Goal: Information Seeking & Learning: Find specific page/section

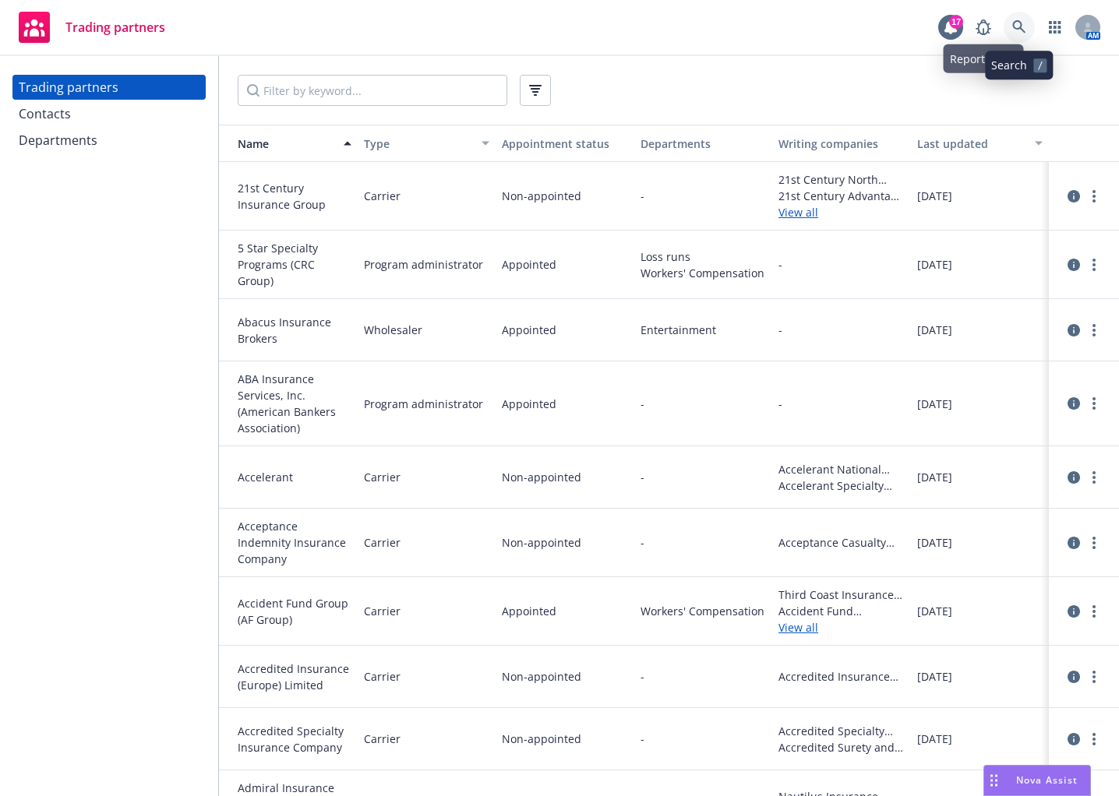
click at [1012, 15] on link at bounding box center [1018, 27] width 31 height 31
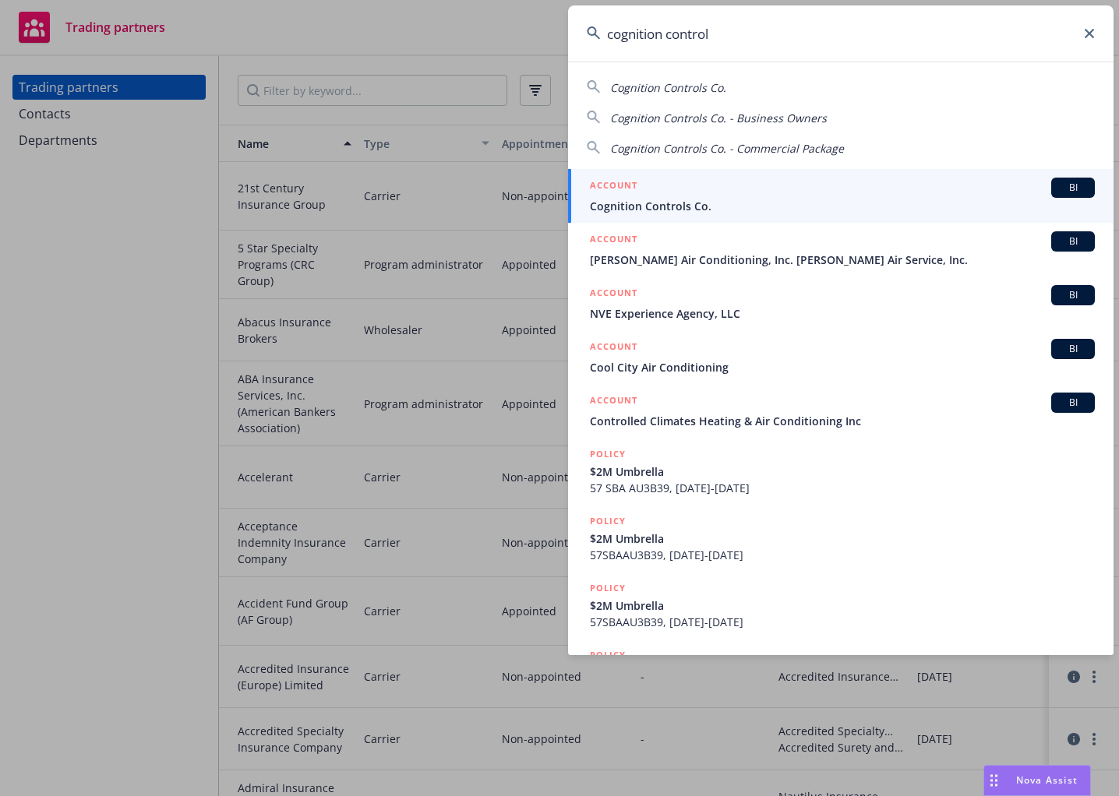
type input "cognition controls"
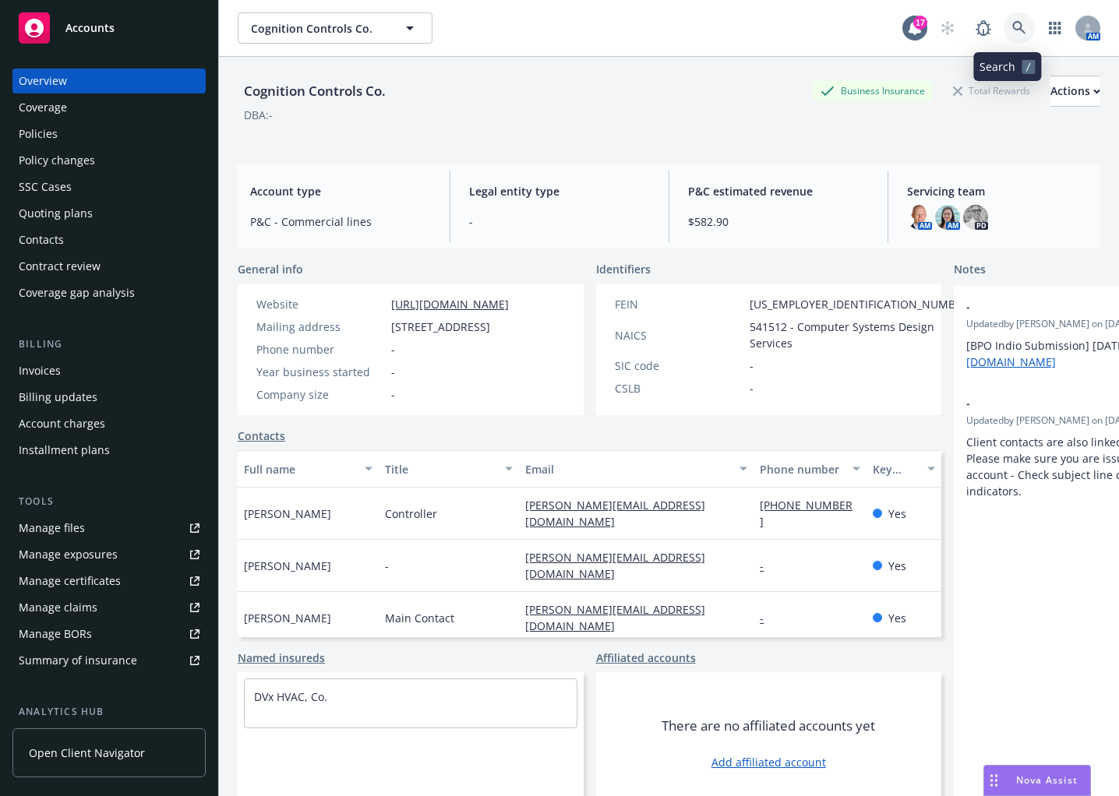
click at [1013, 27] on icon at bounding box center [1019, 28] width 14 height 14
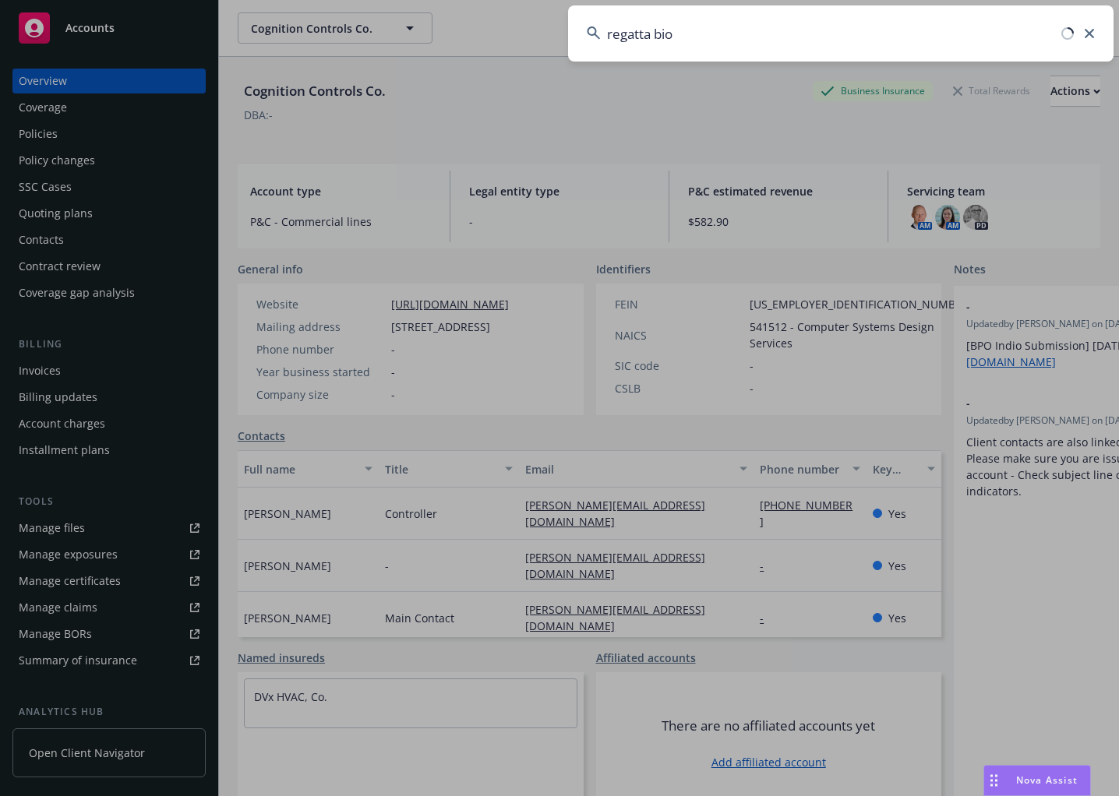
type input "regatta bio"
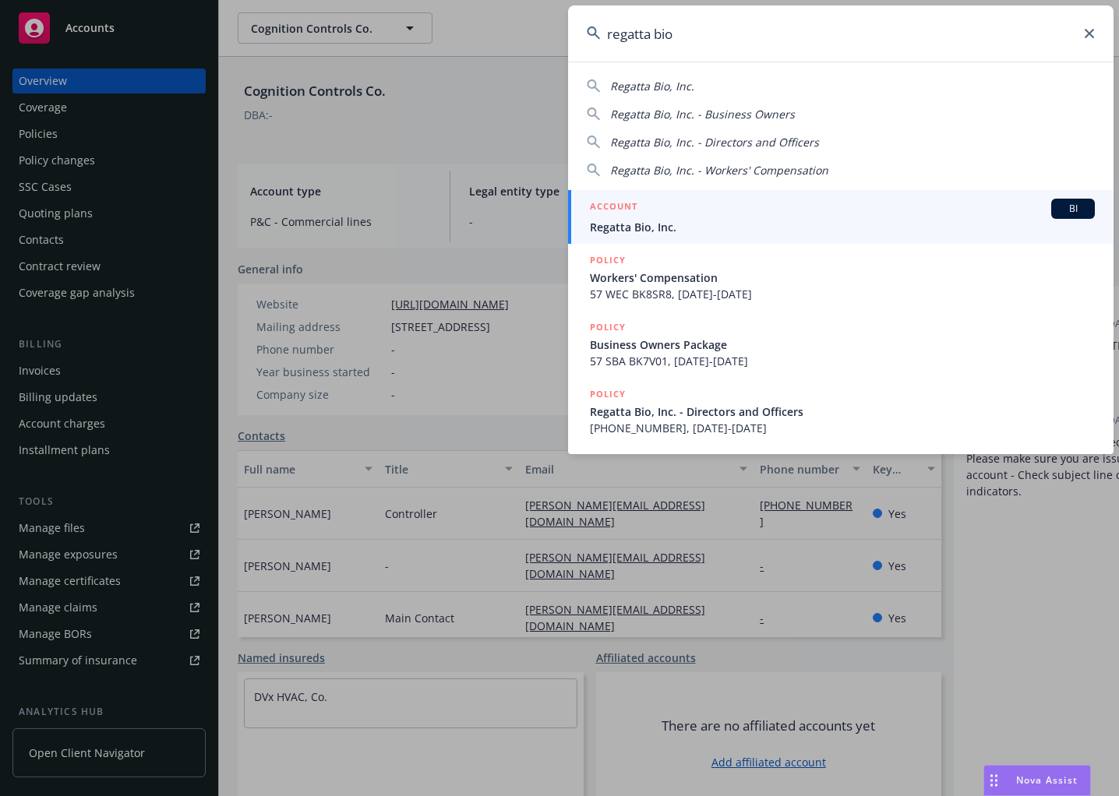
click at [973, 200] on div "ACCOUNT BI" at bounding box center [842, 209] width 505 height 20
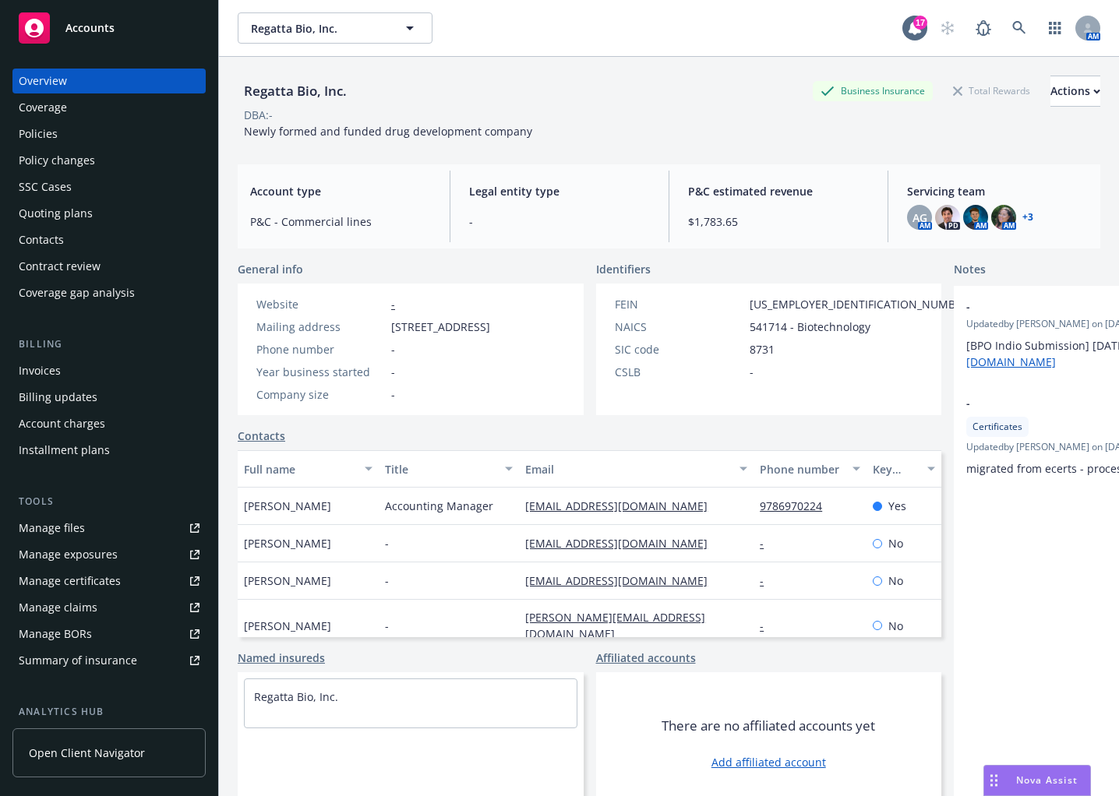
click at [100, 138] on div "Policies" at bounding box center [109, 134] width 181 height 25
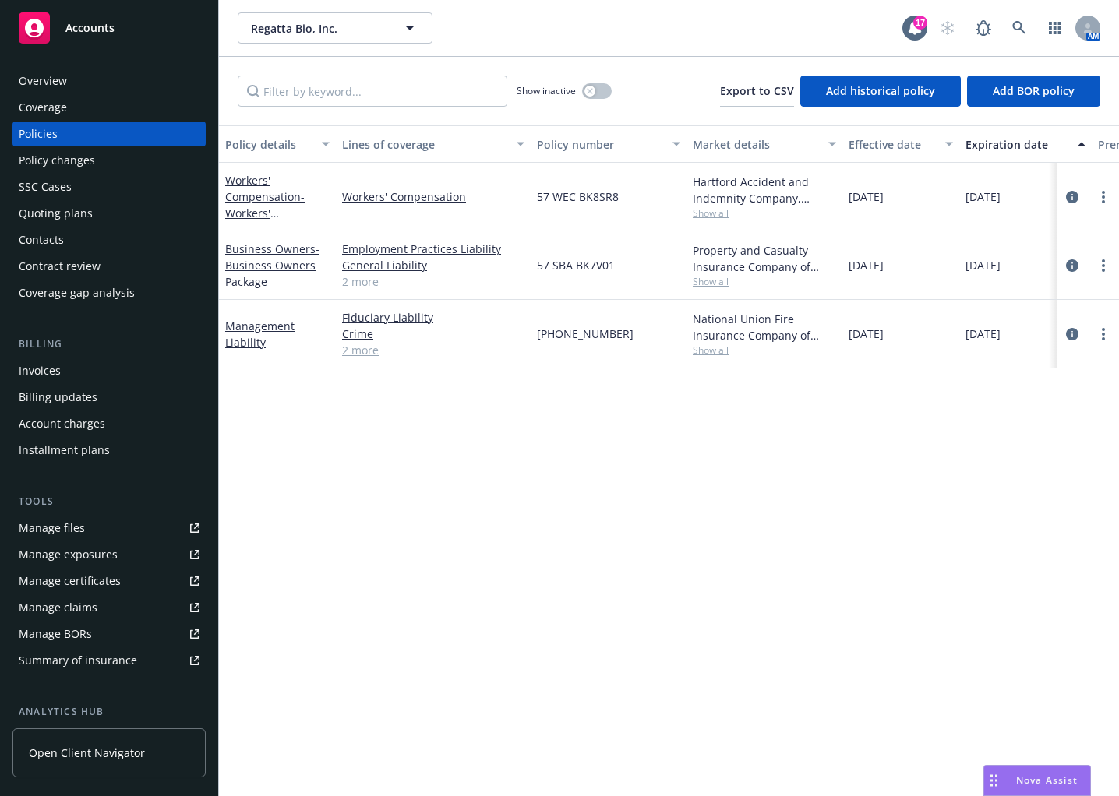
click at [86, 222] on div "Quoting plans" at bounding box center [56, 213] width 74 height 25
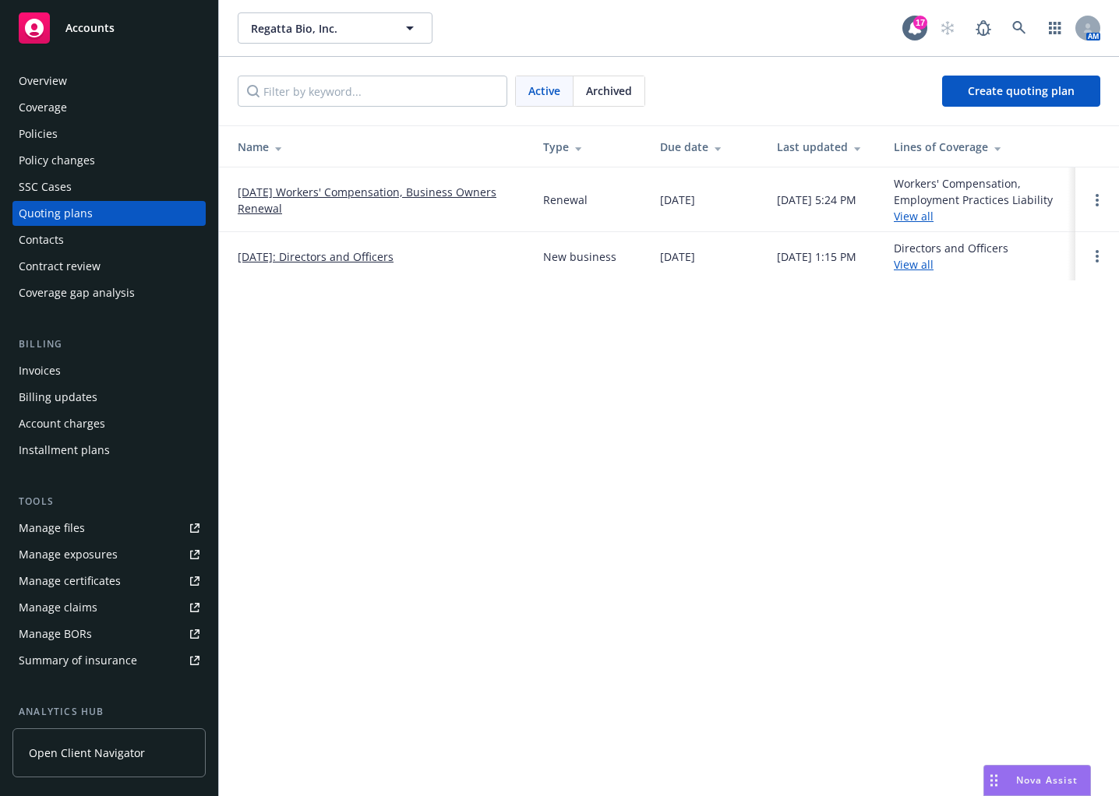
click at [257, 186] on link "09/27/25 Workers' Compensation, Business Owners Renewal" at bounding box center [378, 200] width 280 height 33
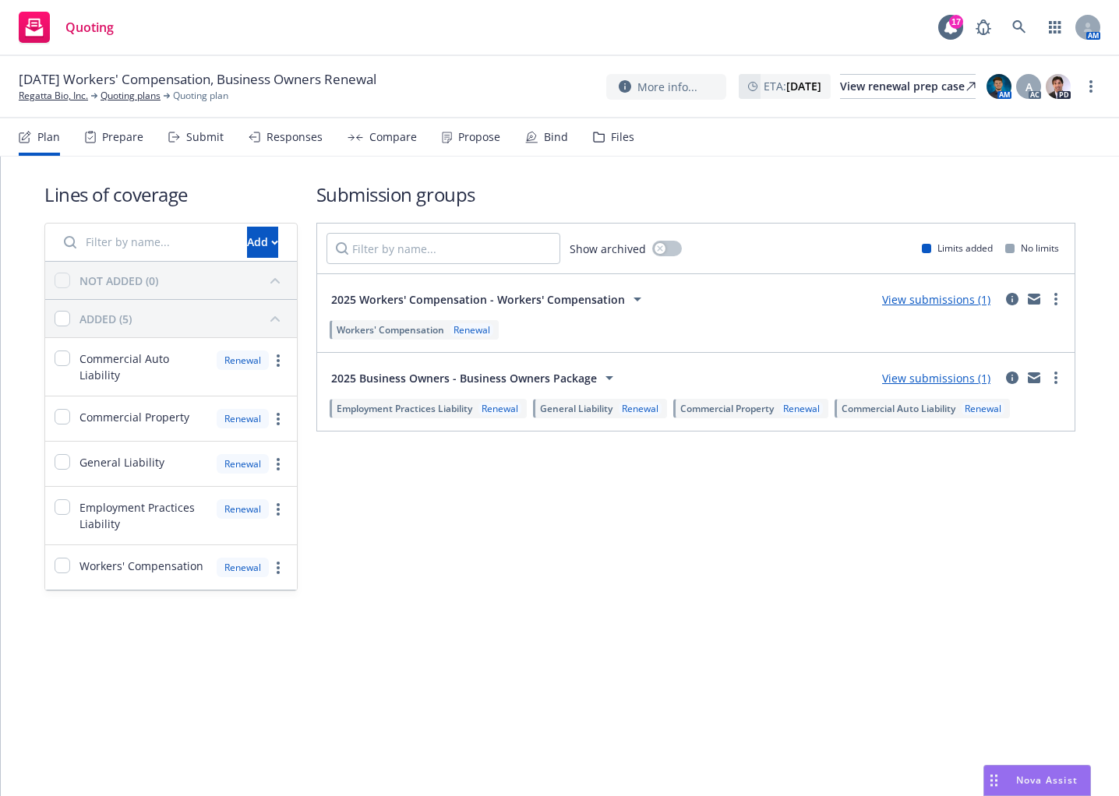
click at [954, 305] on link "View submissions (1)" at bounding box center [936, 299] width 108 height 15
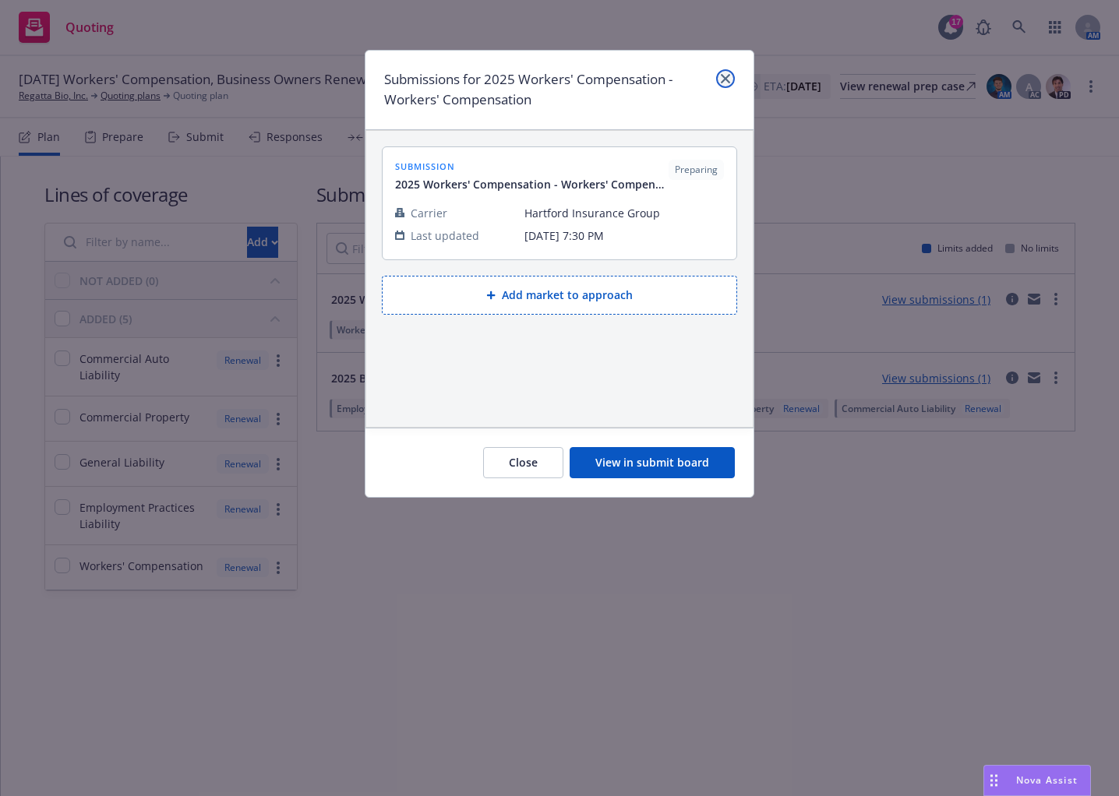
click at [730, 81] on link "close" at bounding box center [725, 78] width 19 height 19
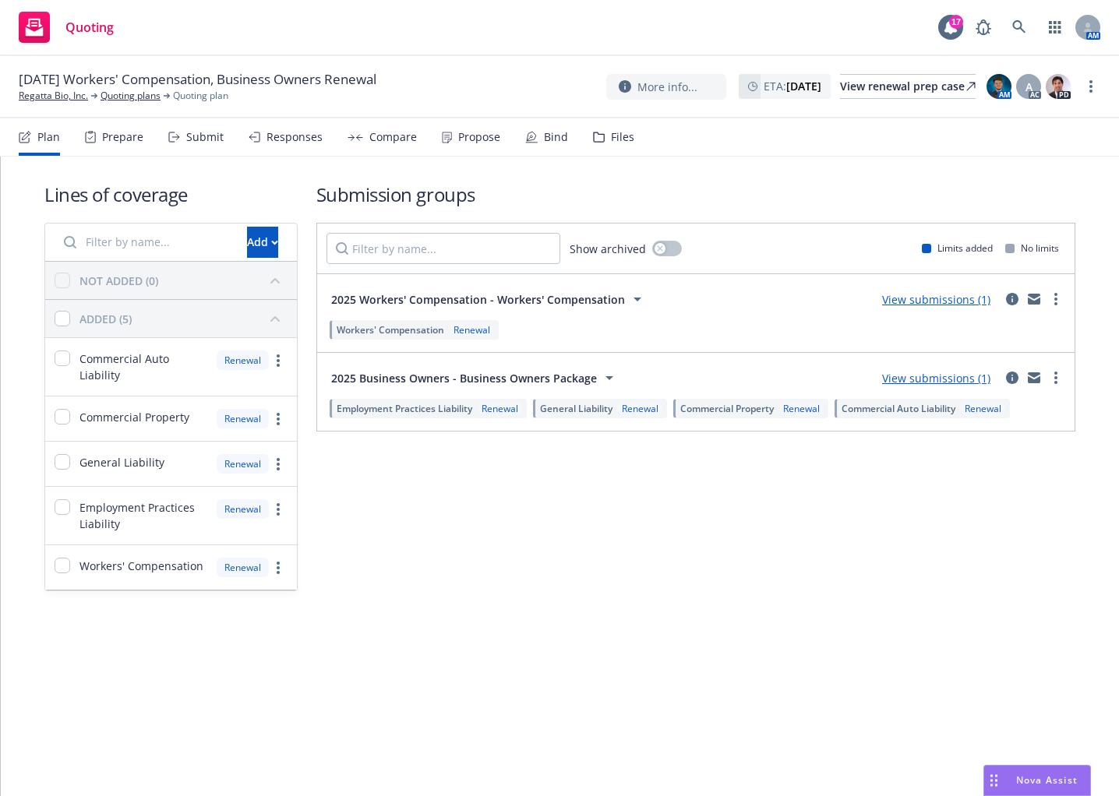
click at [266, 132] on div "Responses" at bounding box center [294, 137] width 56 height 12
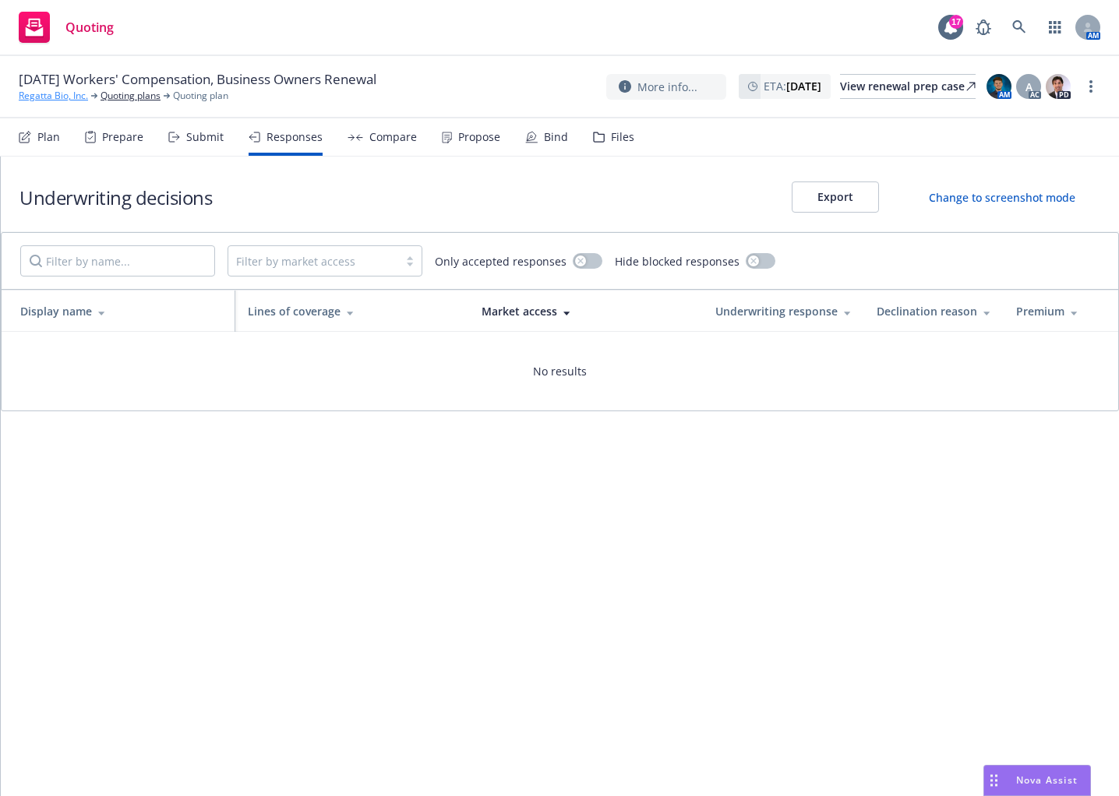
click at [77, 98] on link "Regatta Bio, Inc." at bounding box center [53, 96] width 69 height 14
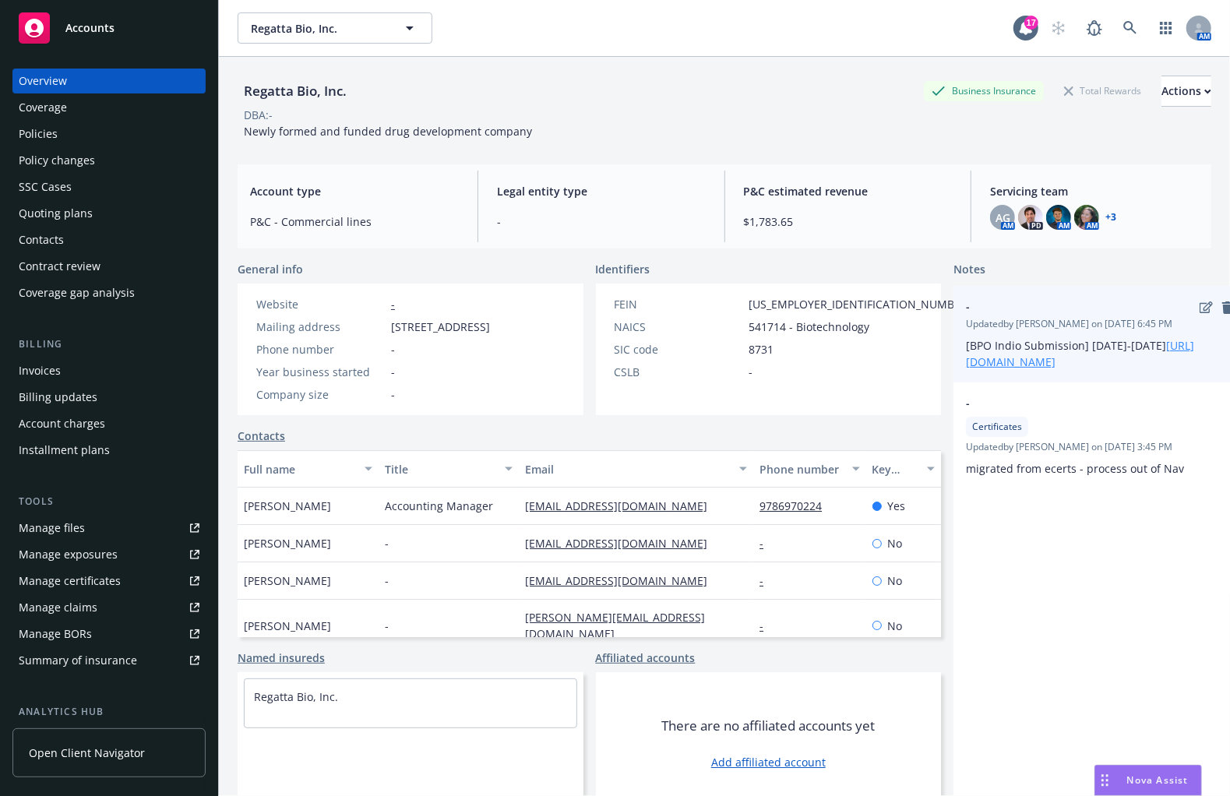
click at [1038, 362] on link "[URL][DOMAIN_NAME]" at bounding box center [1080, 353] width 228 height 31
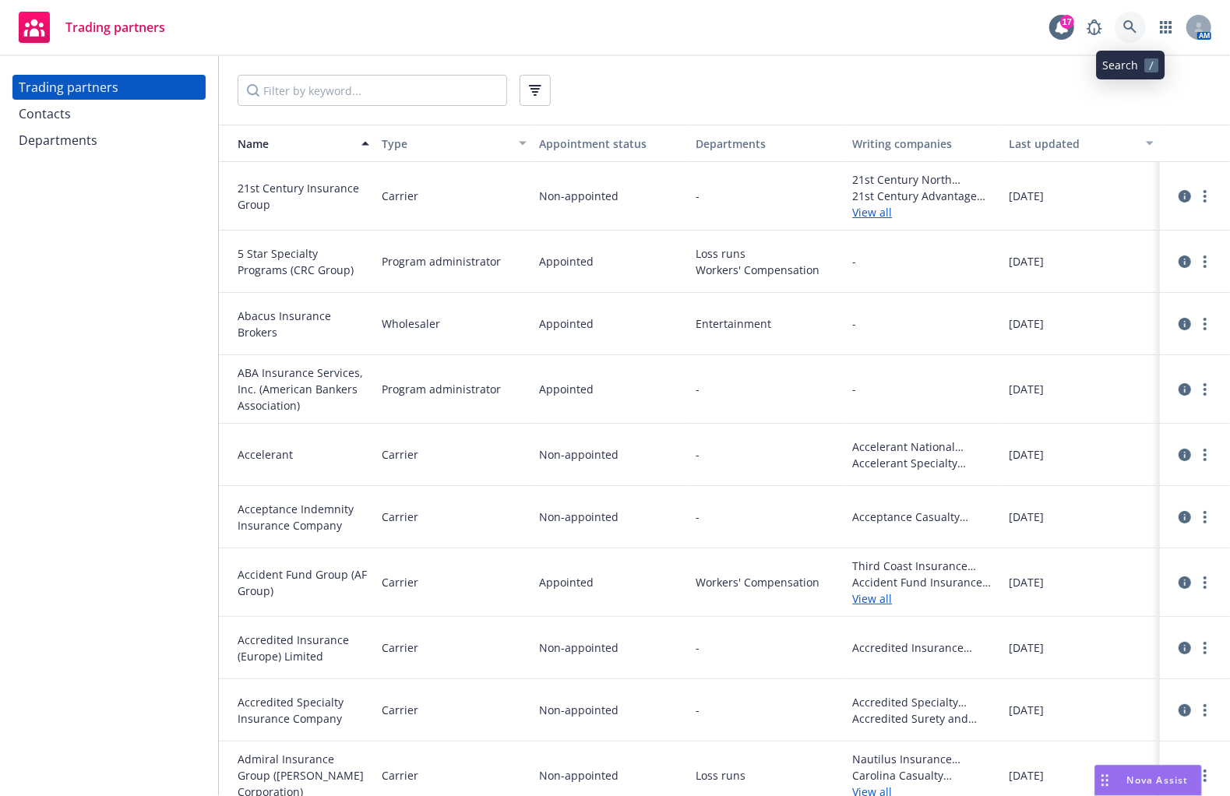
click at [1134, 21] on icon at bounding box center [1130, 27] width 14 height 14
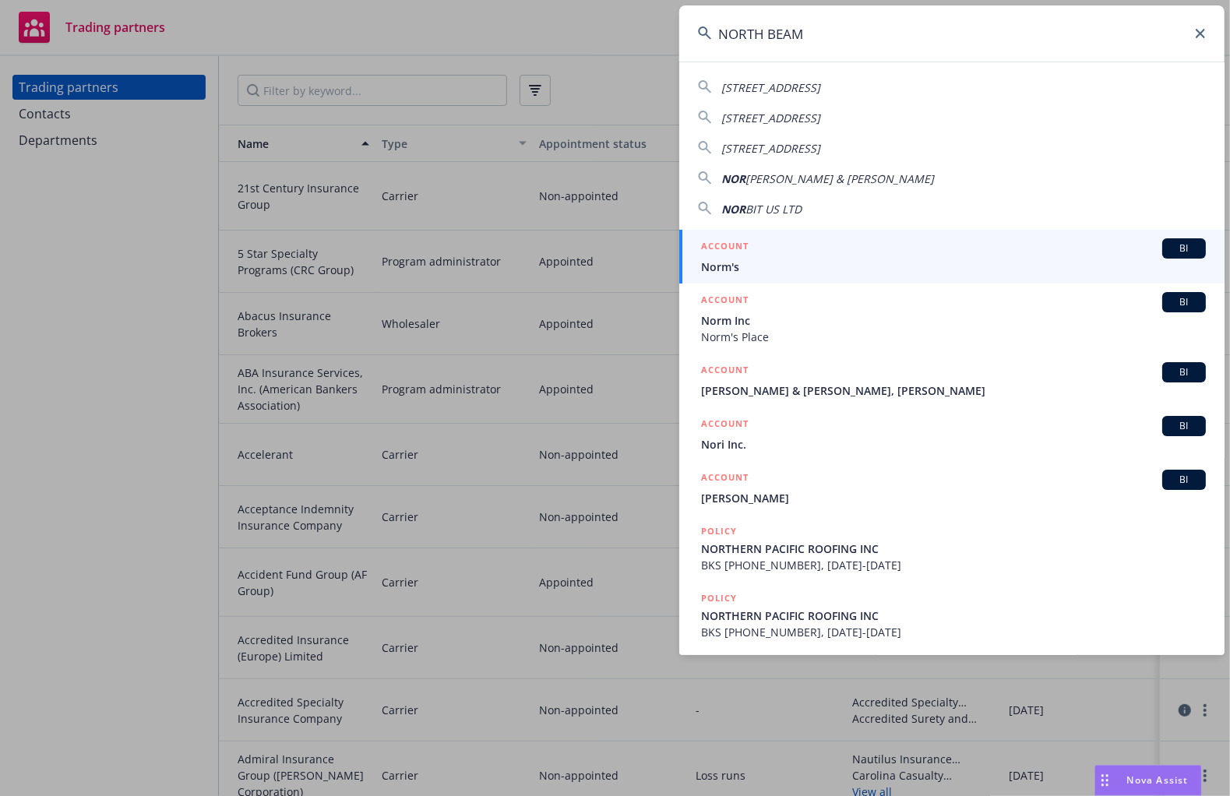
type input "NORTH BEAM"
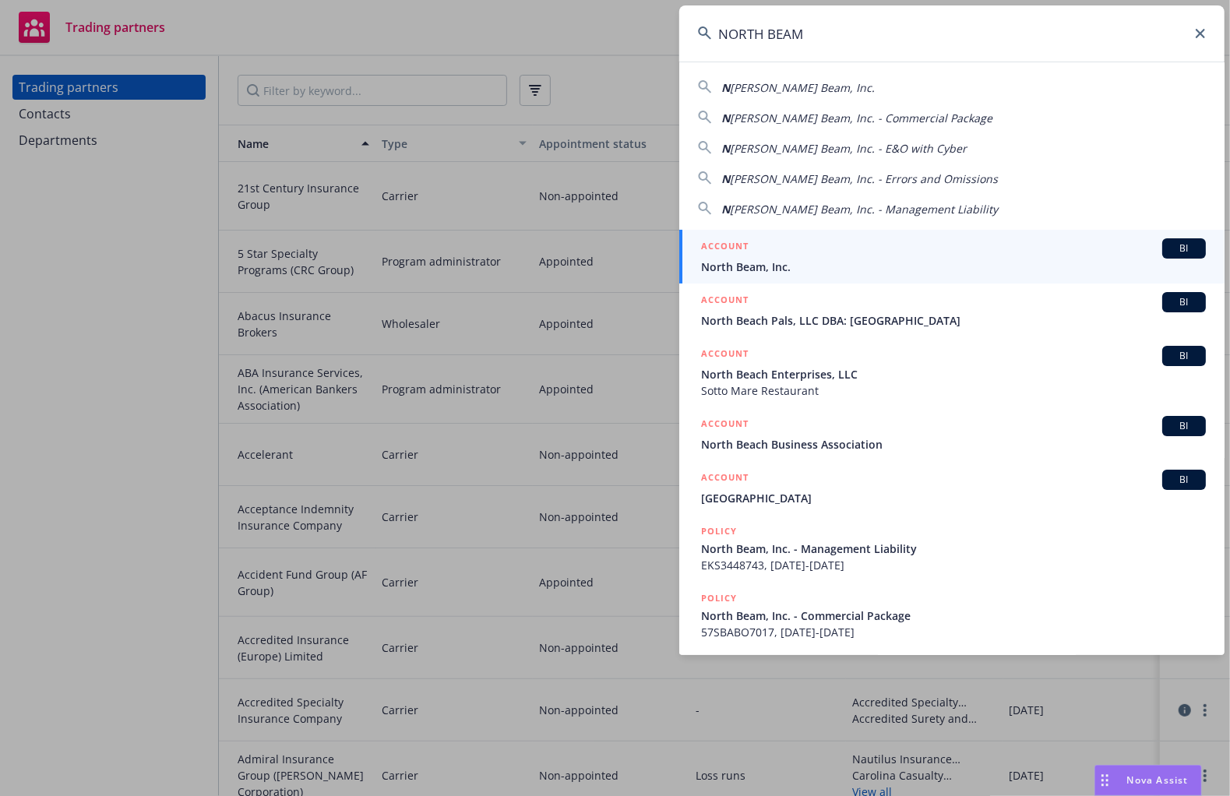
click at [926, 267] on span "North Beam, Inc." at bounding box center [953, 267] width 505 height 16
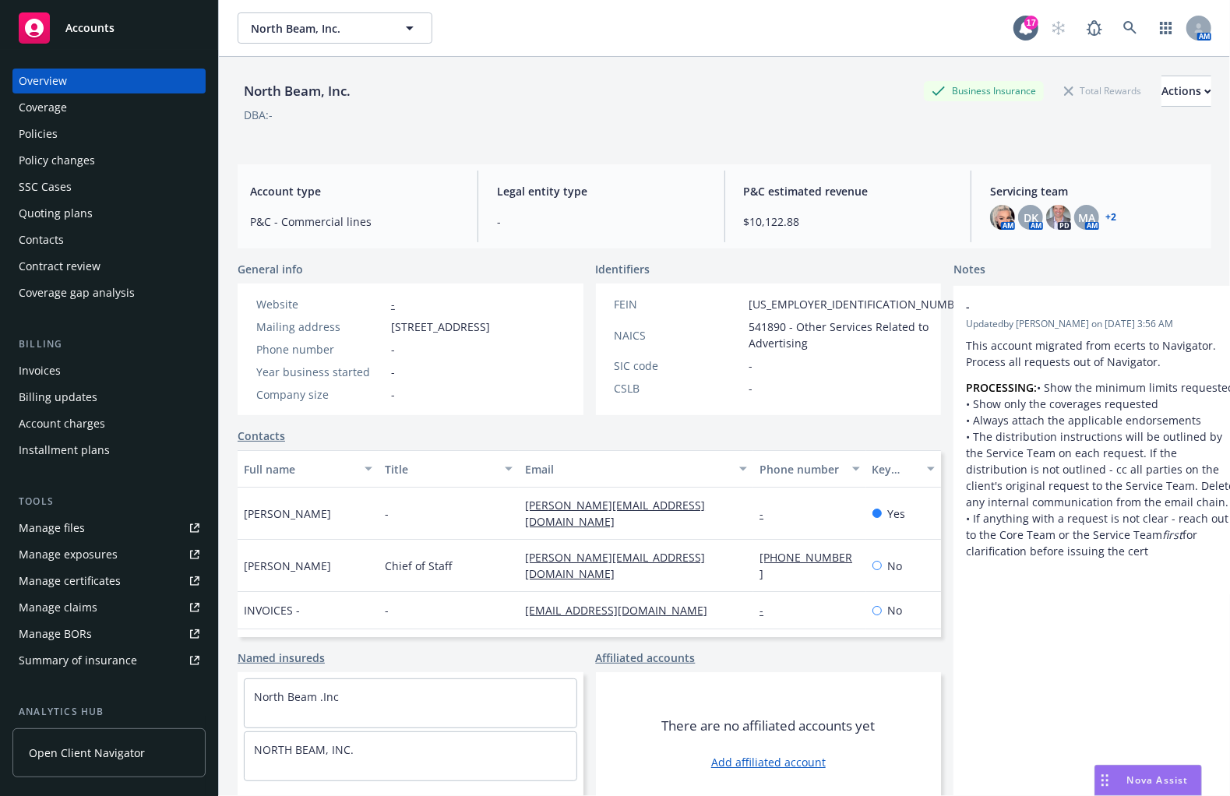
click at [103, 224] on div "Quoting plans" at bounding box center [109, 213] width 181 height 25
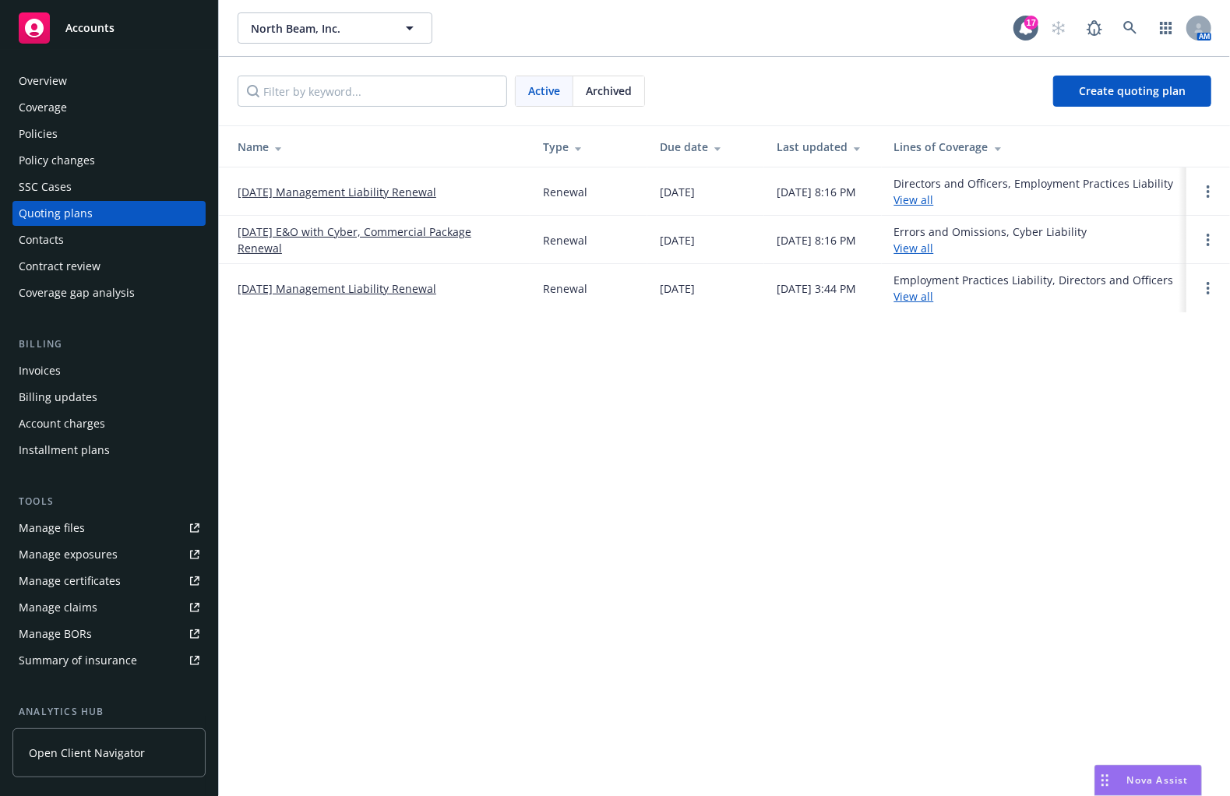
click at [97, 138] on div "Policies" at bounding box center [109, 134] width 181 height 25
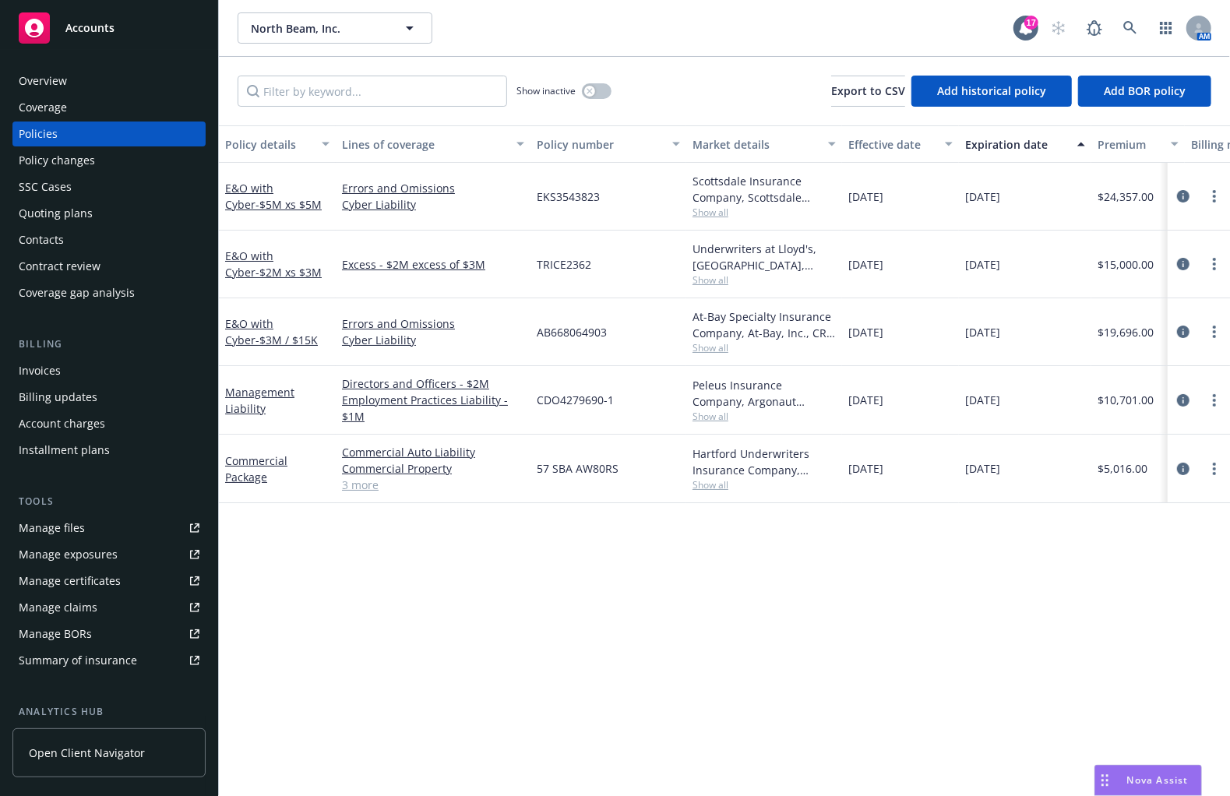
click at [1194, 467] on div at bounding box center [1199, 469] width 50 height 19
click at [1189, 467] on icon "circleInformation" at bounding box center [1183, 469] width 12 height 12
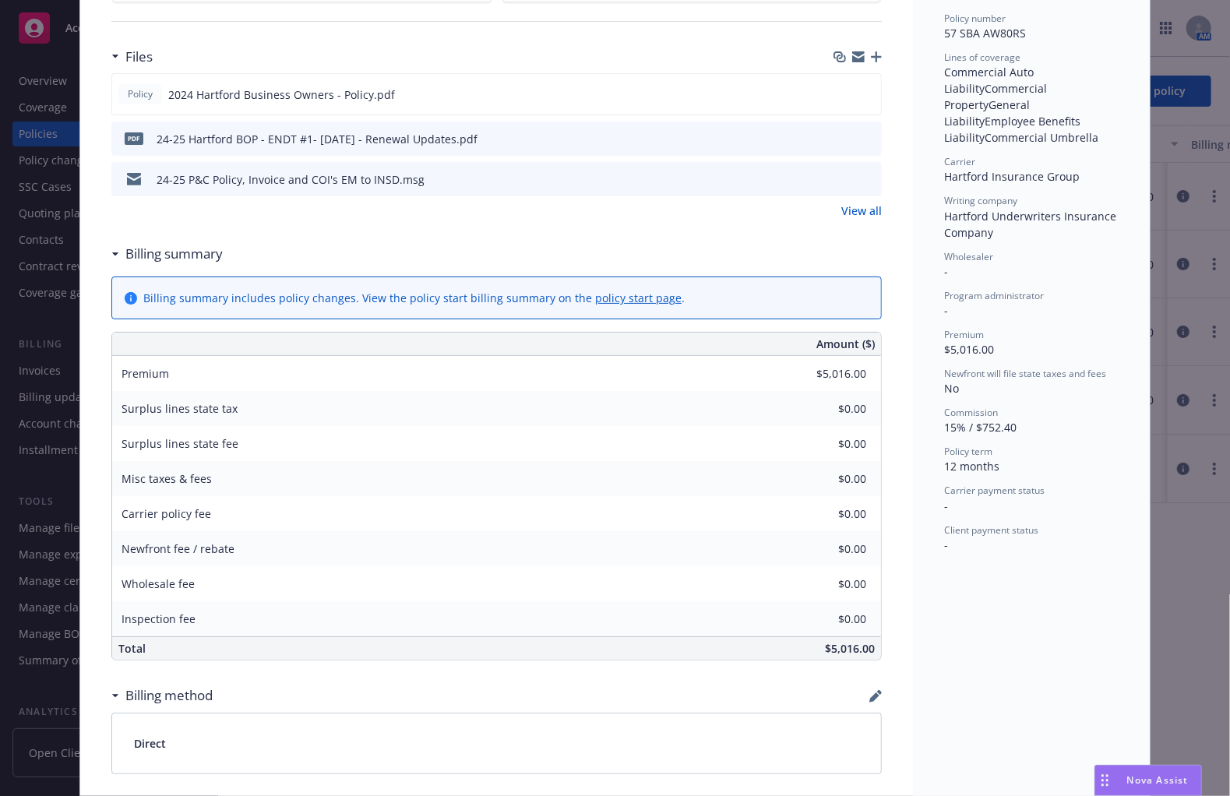
scroll to position [312, 0]
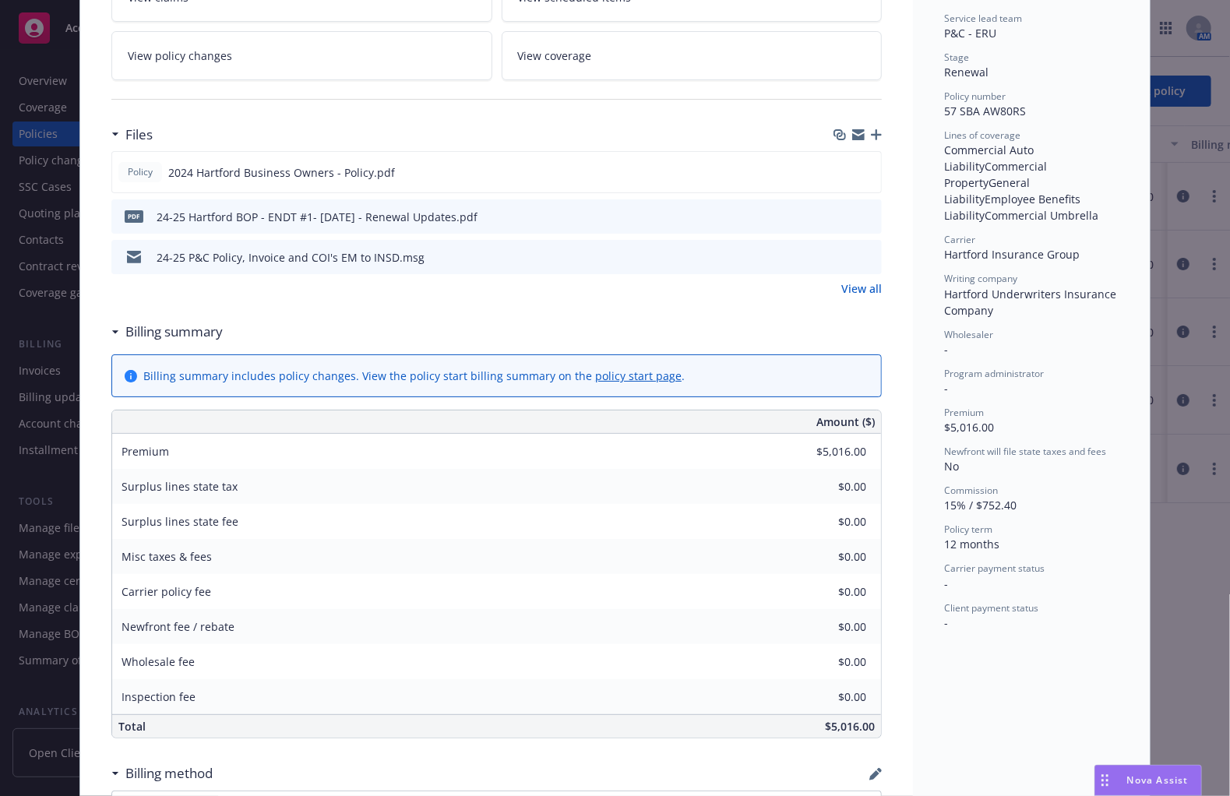
click at [860, 210] on icon "preview file" at bounding box center [867, 215] width 14 height 11
click at [862, 252] on icon "preview file" at bounding box center [867, 256] width 14 height 11
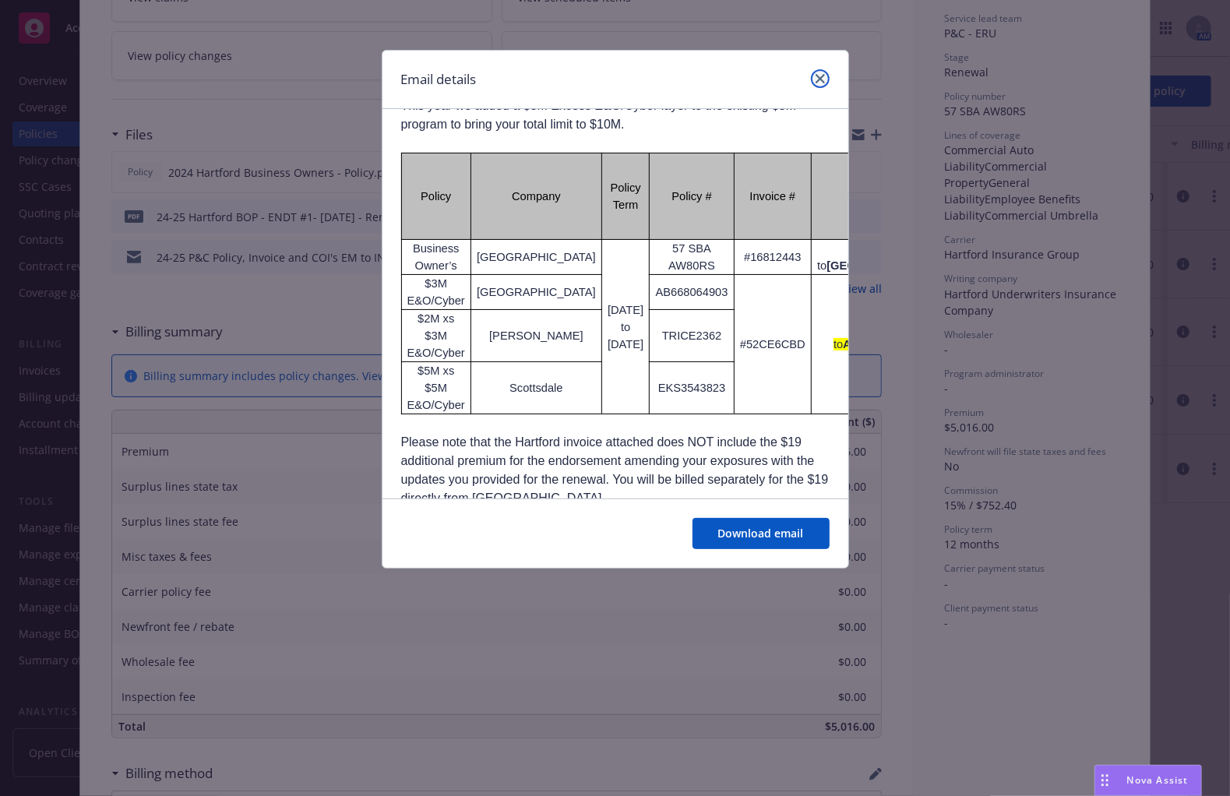
click at [815, 80] on link "close" at bounding box center [820, 78] width 19 height 19
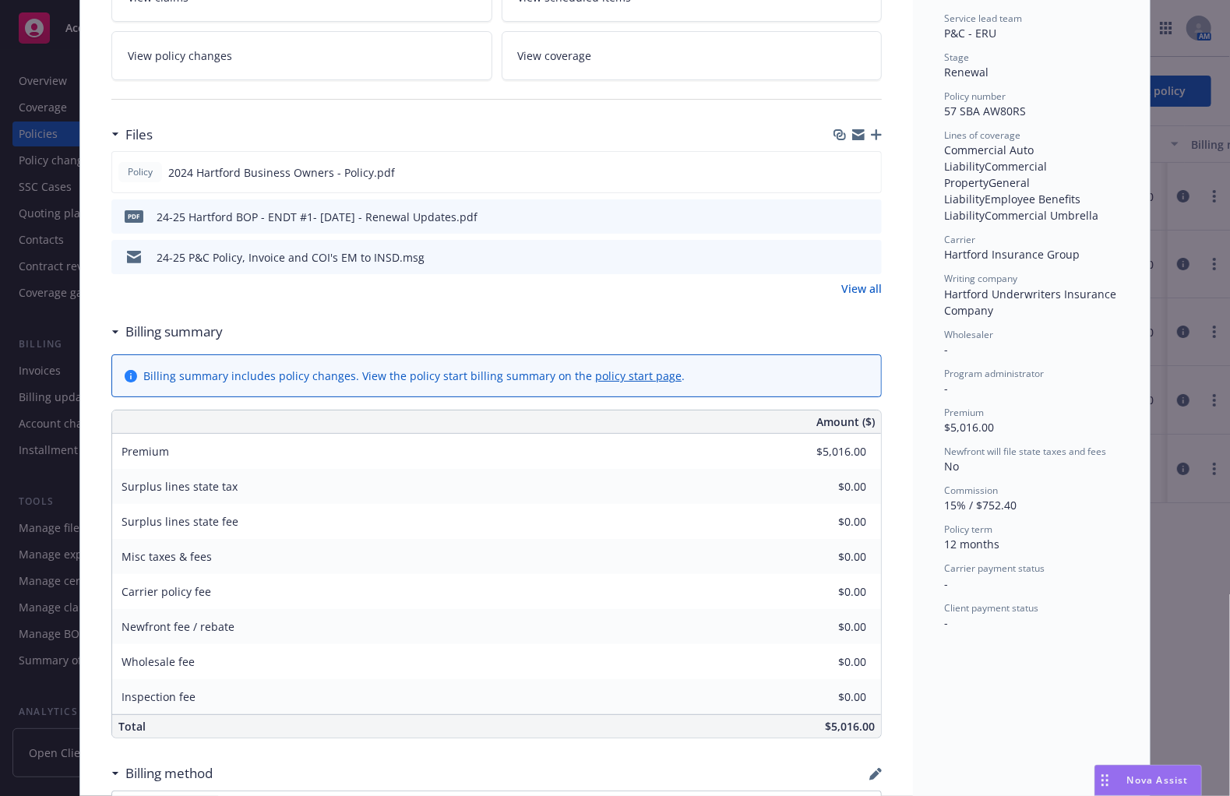
click at [856, 284] on link "View all" at bounding box center [861, 288] width 41 height 16
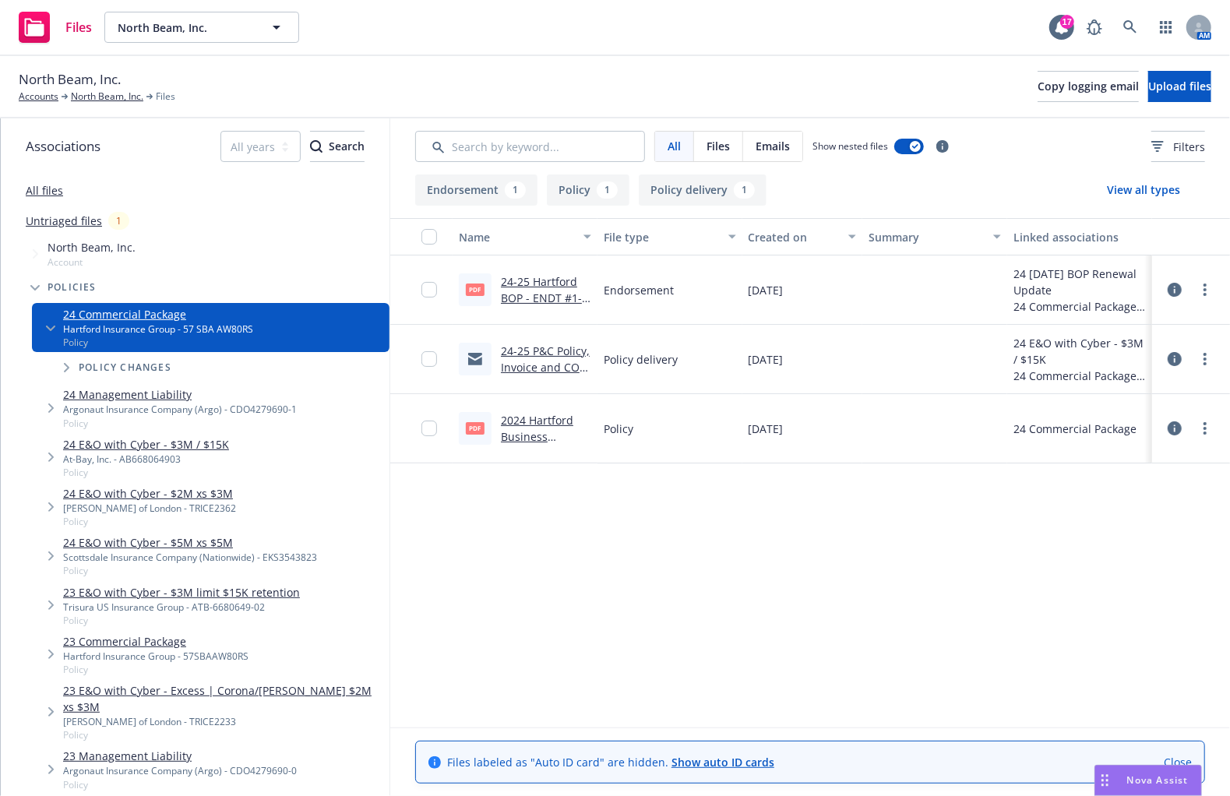
click at [50, 187] on link "All files" at bounding box center [44, 190] width 37 height 15
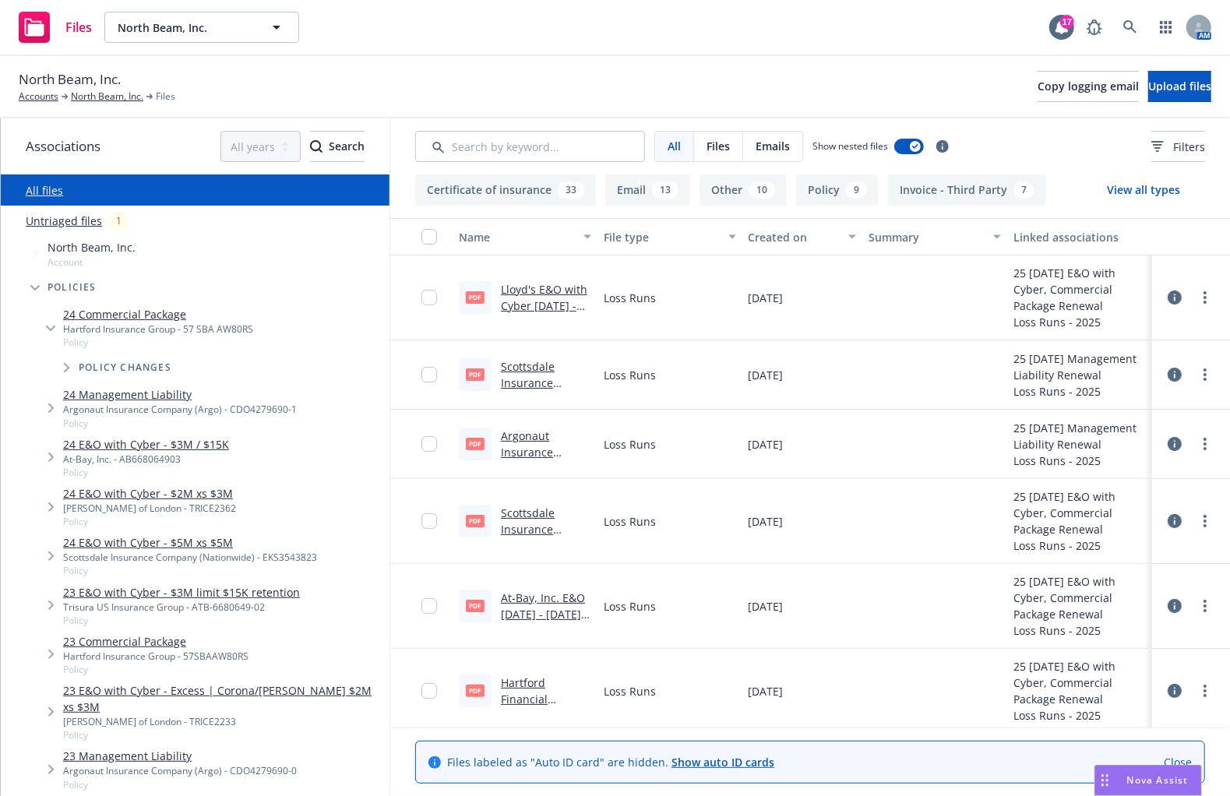
click at [760, 138] on span "Emails" at bounding box center [773, 146] width 34 height 16
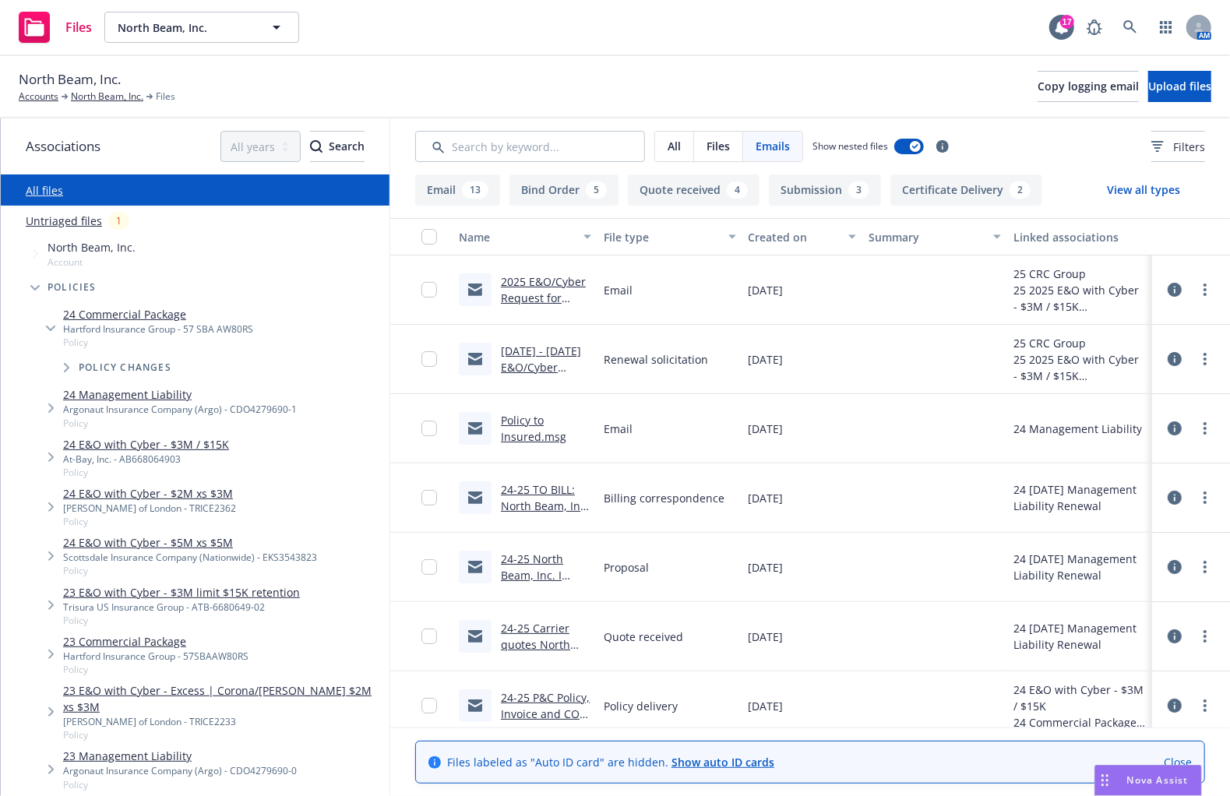
click at [540, 292] on link "2025 E&O/Cyber Request for Renewal Requirements to CRC Group.eml" at bounding box center [544, 314] width 87 height 80
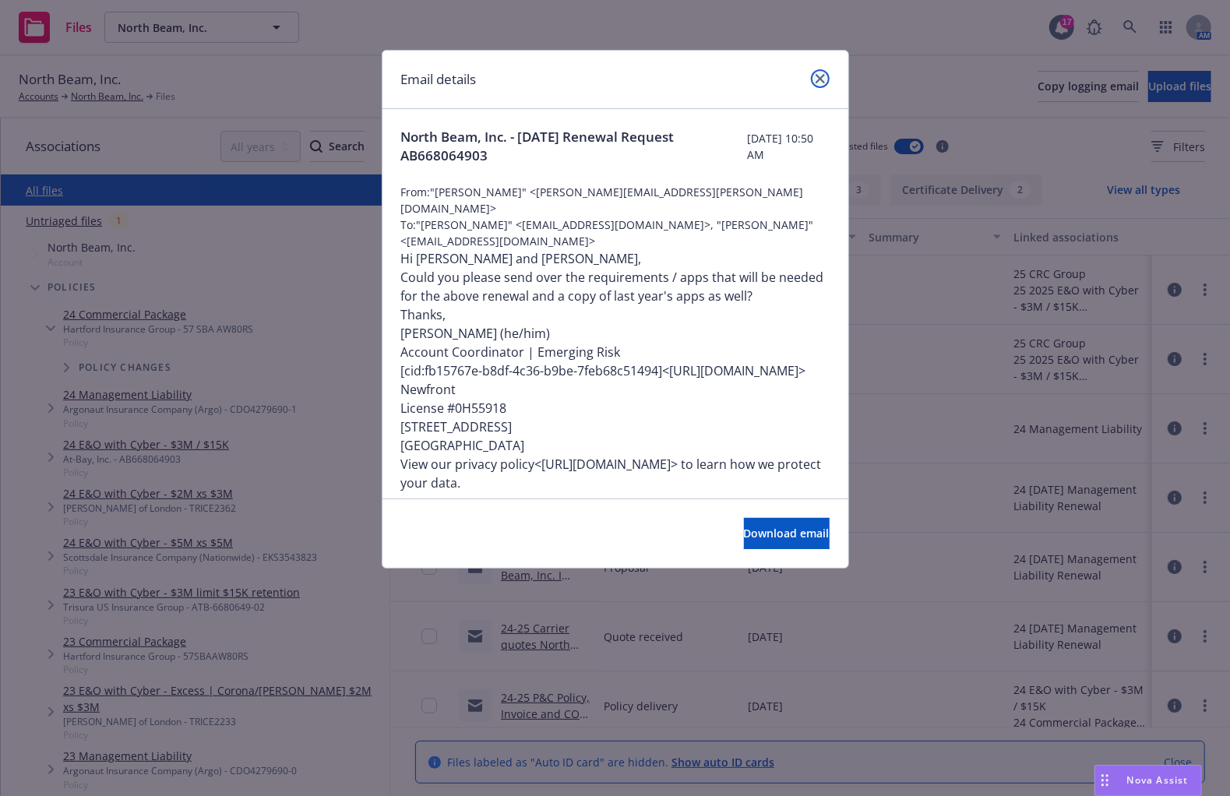
click at [816, 83] on icon "close" at bounding box center [820, 78] width 9 height 9
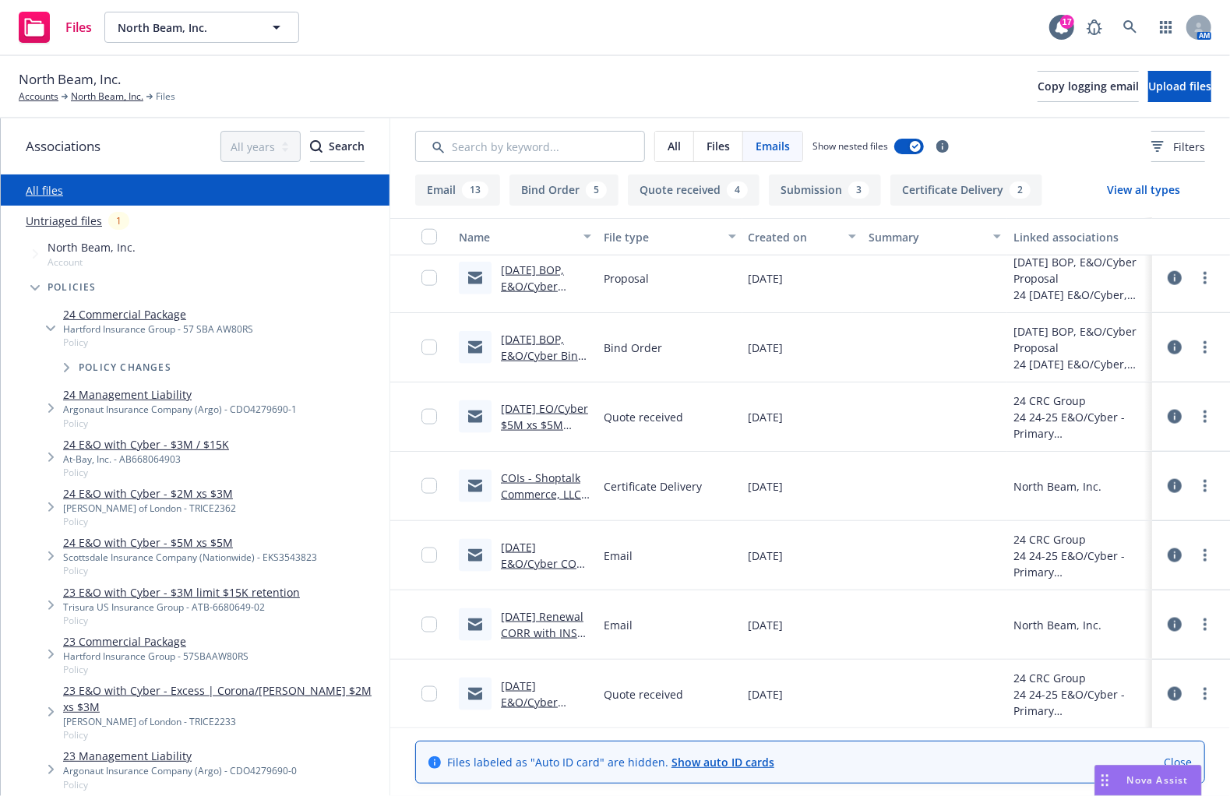
scroll to position [1402, 0]
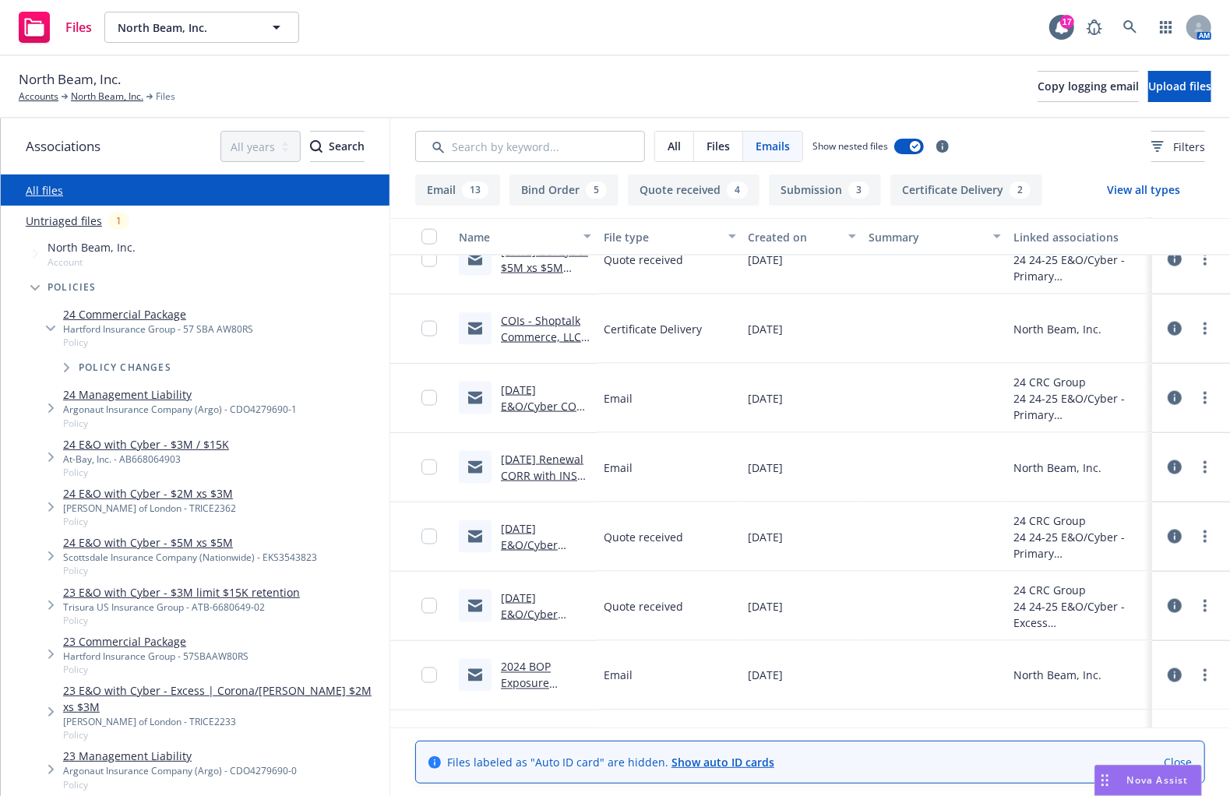
click at [531, 403] on link "[DATE] E&O/Cyber CORR with CRC: Request for $10M Option.msg" at bounding box center [546, 431] width 90 height 97
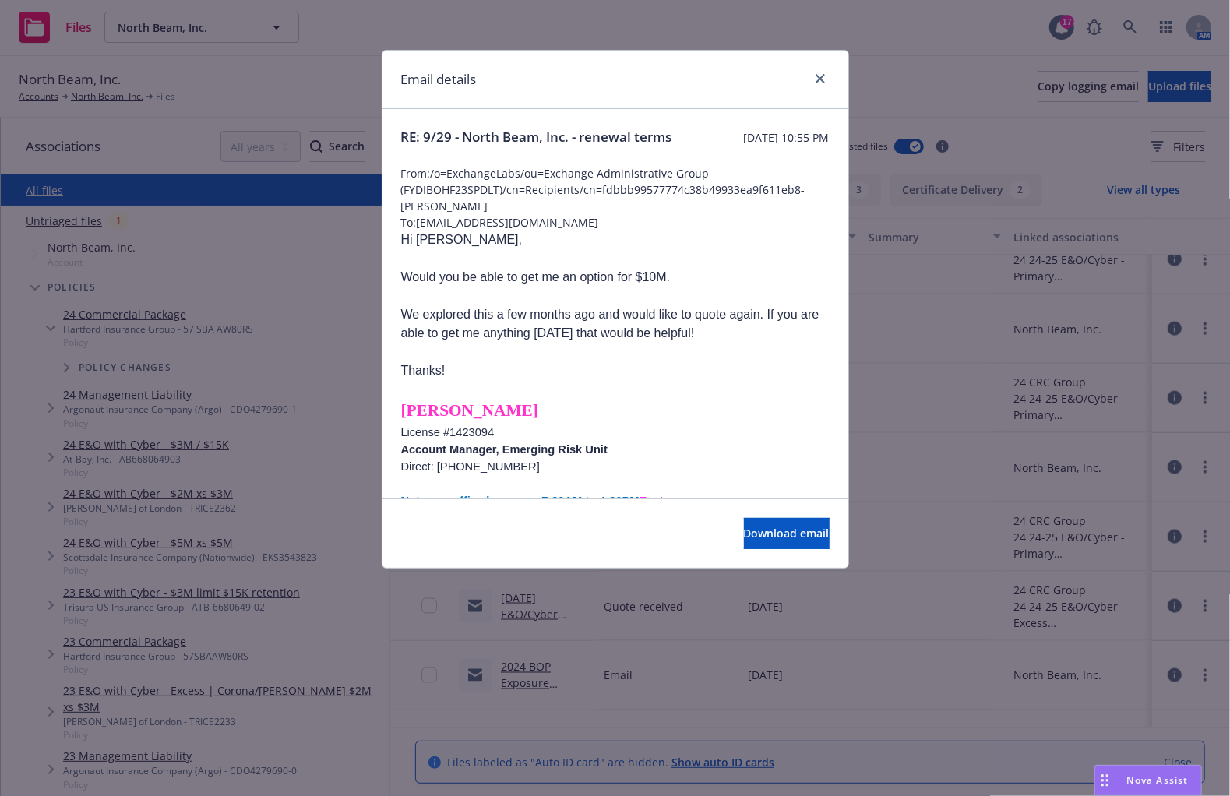
click at [816, 92] on div "Email details" at bounding box center [616, 80] width 466 height 58
drag, startPoint x: 820, startPoint y: 74, endPoint x: 816, endPoint y: 88, distance: 14.6
click at [820, 74] on icon "close" at bounding box center [820, 78] width 9 height 9
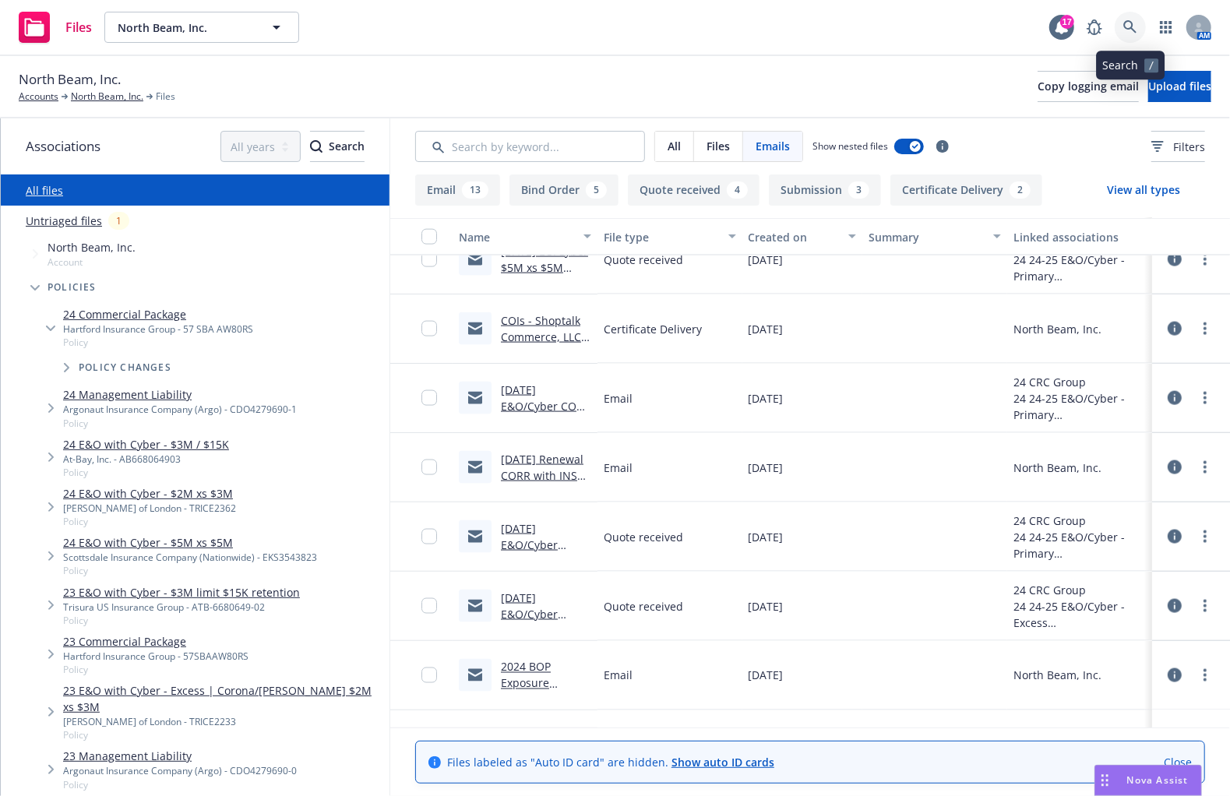
click at [1138, 19] on link at bounding box center [1130, 27] width 31 height 31
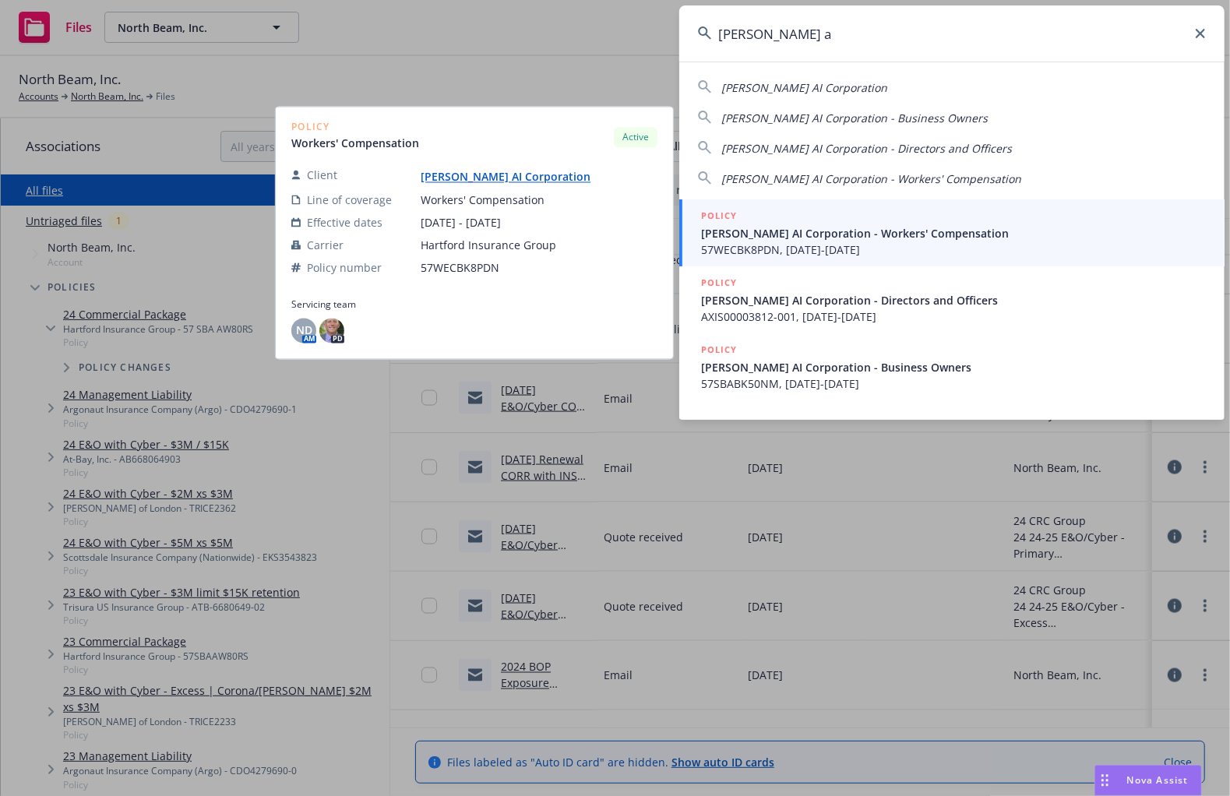
type input "[PERSON_NAME] a"
click at [926, 249] on span "57WECBK8PDN, [DATE]-[DATE]" at bounding box center [953, 250] width 505 height 16
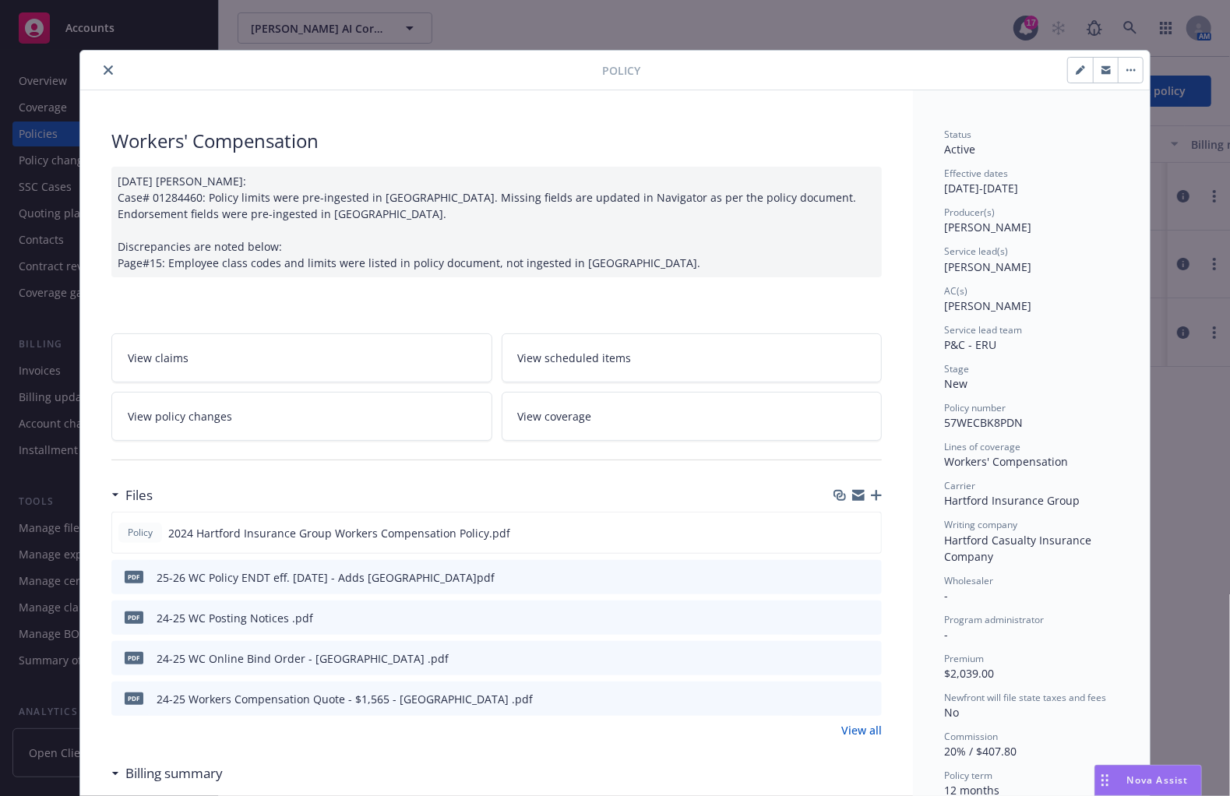
click at [99, 70] on button "close" at bounding box center [108, 70] width 19 height 19
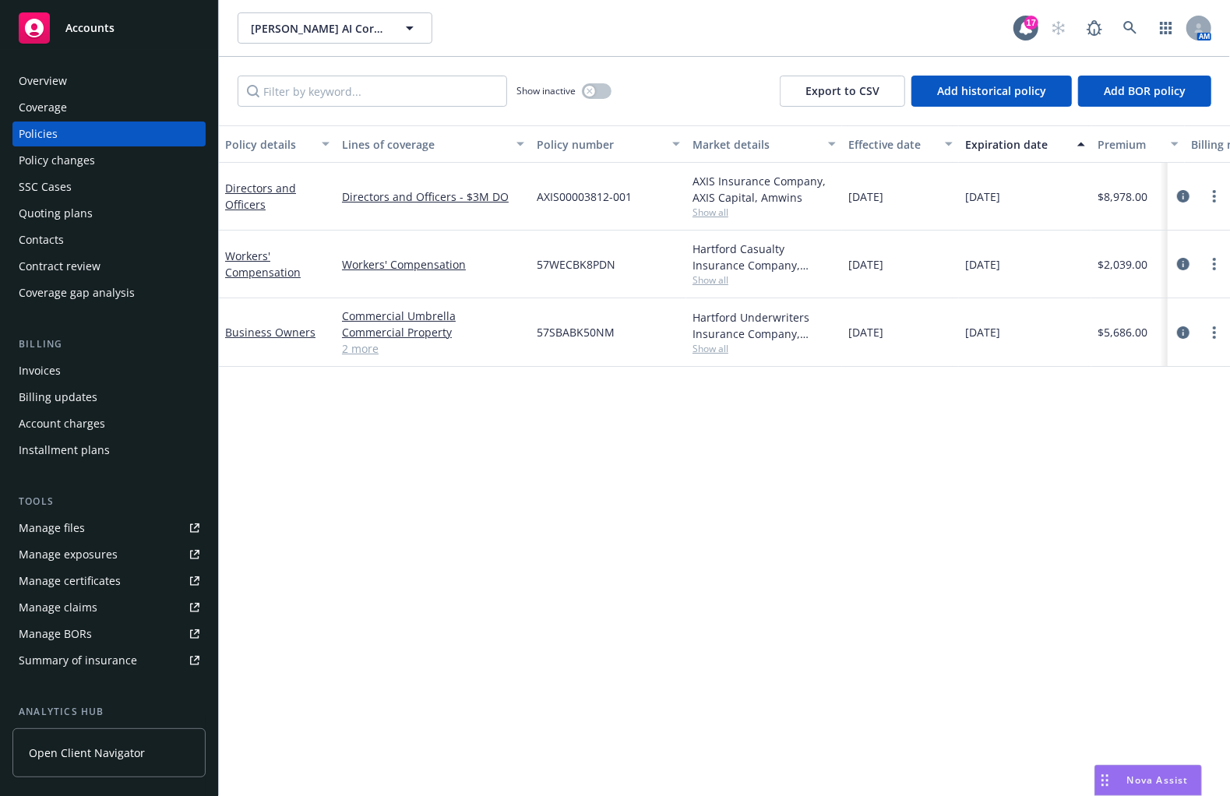
click at [61, 77] on div "Overview" at bounding box center [43, 81] width 48 height 25
